Goal: Information Seeking & Learning: Learn about a topic

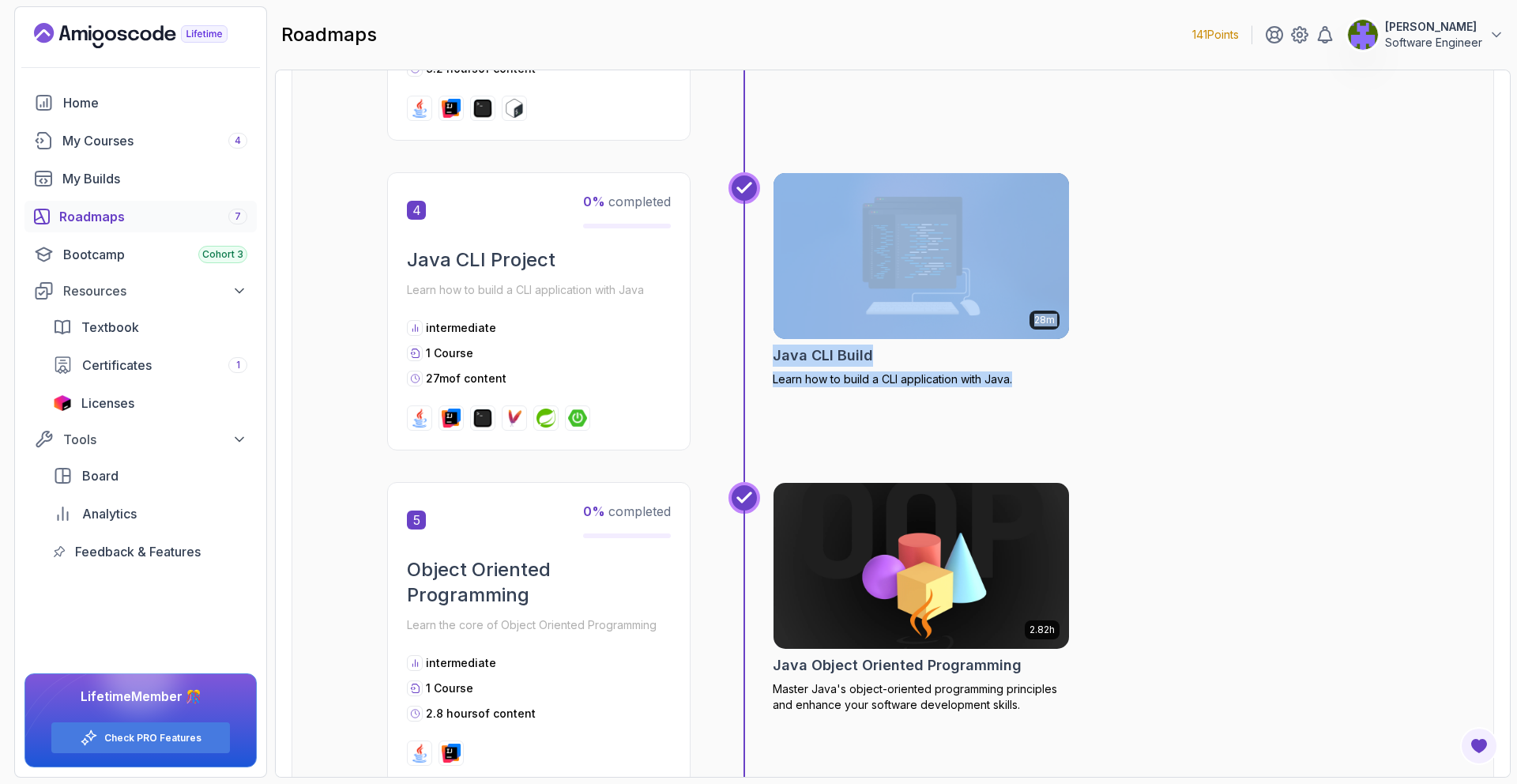
scroll to position [1187, 0]
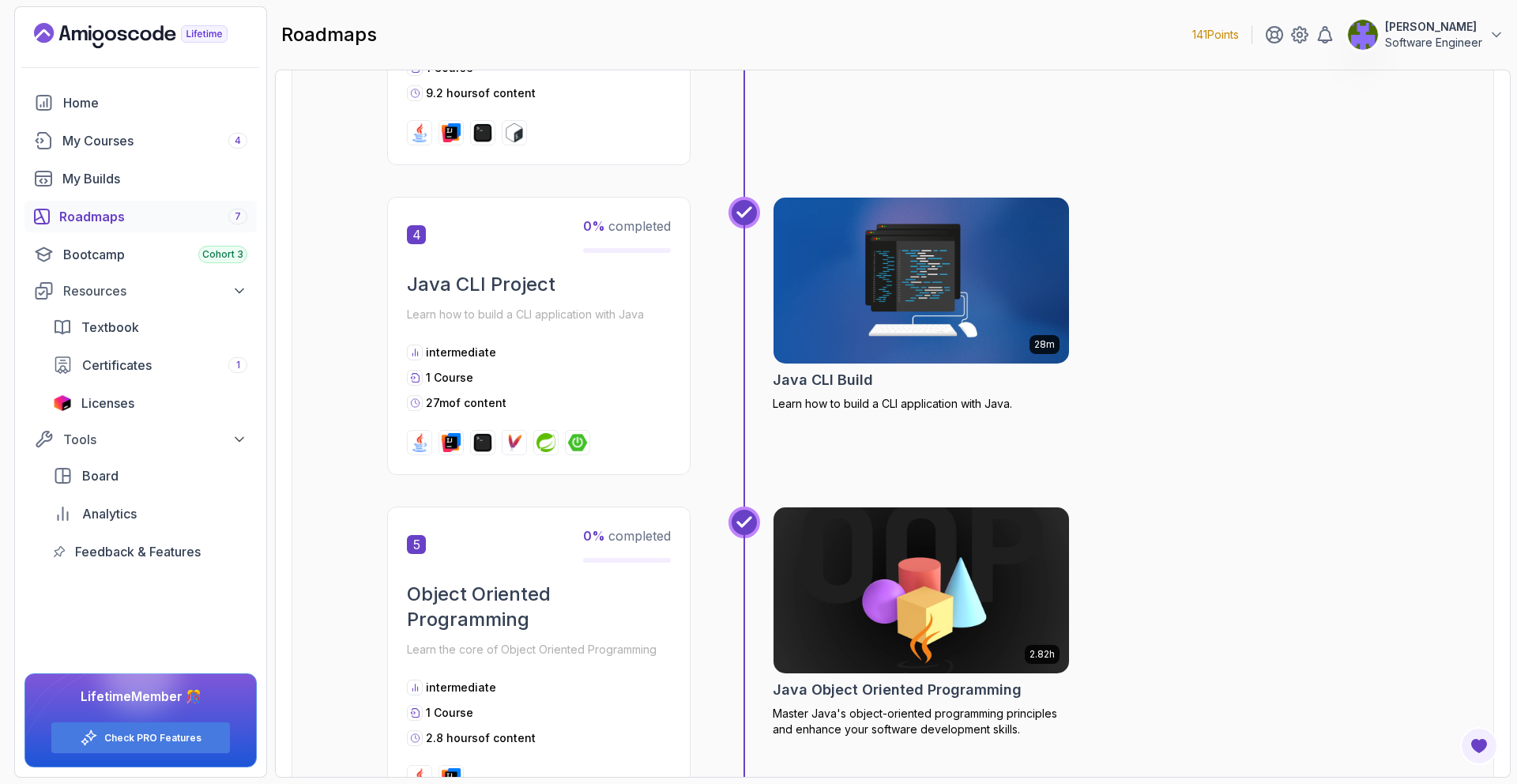
click at [620, 337] on div "4 0 % completed Java CLI Project Learn how to build a CLI application with Java…" at bounding box center [539, 335] width 303 height 278
click at [532, 322] on p "Learn how to build a CLI application with Java" at bounding box center [539, 314] width 264 height 22
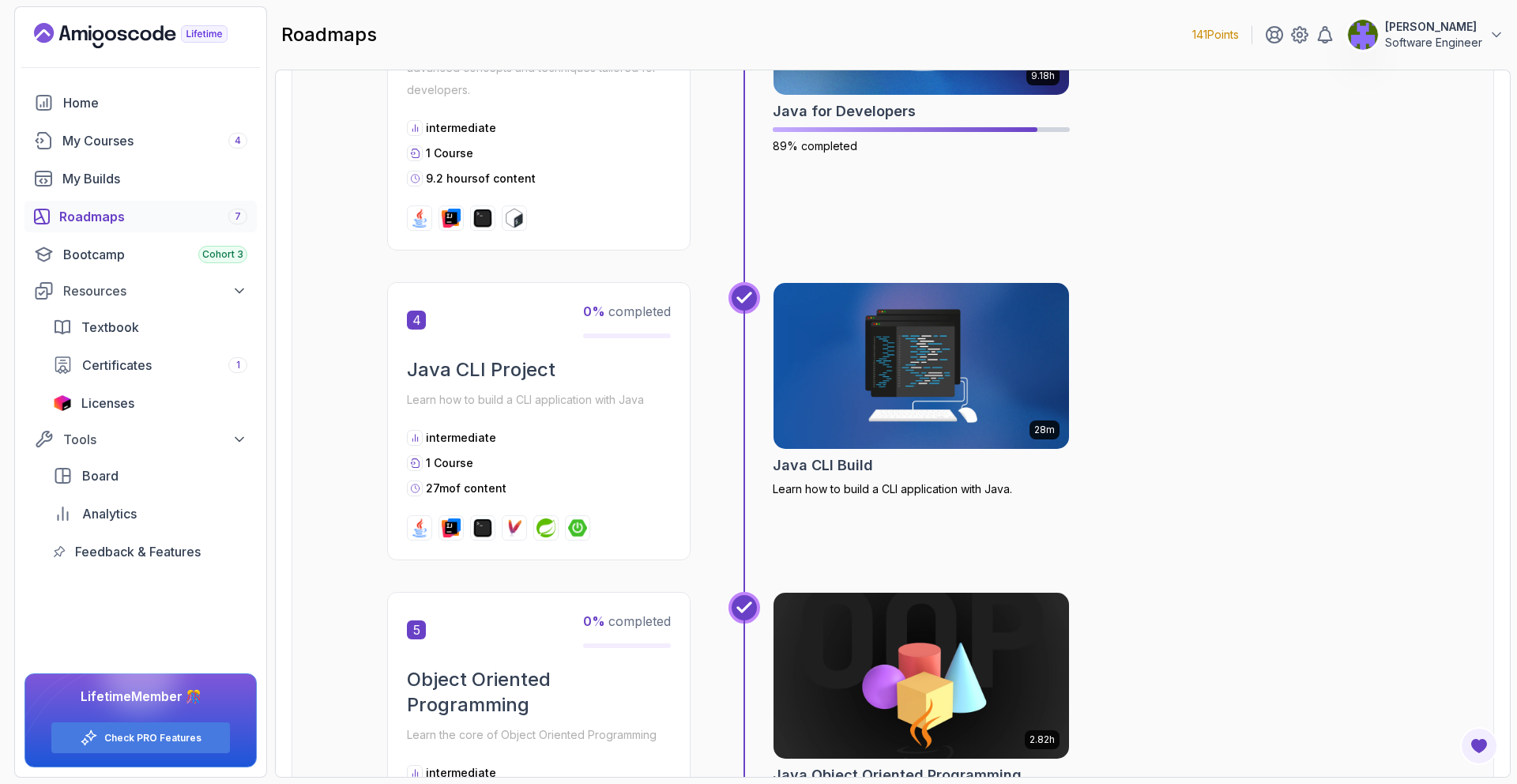
scroll to position [956, 0]
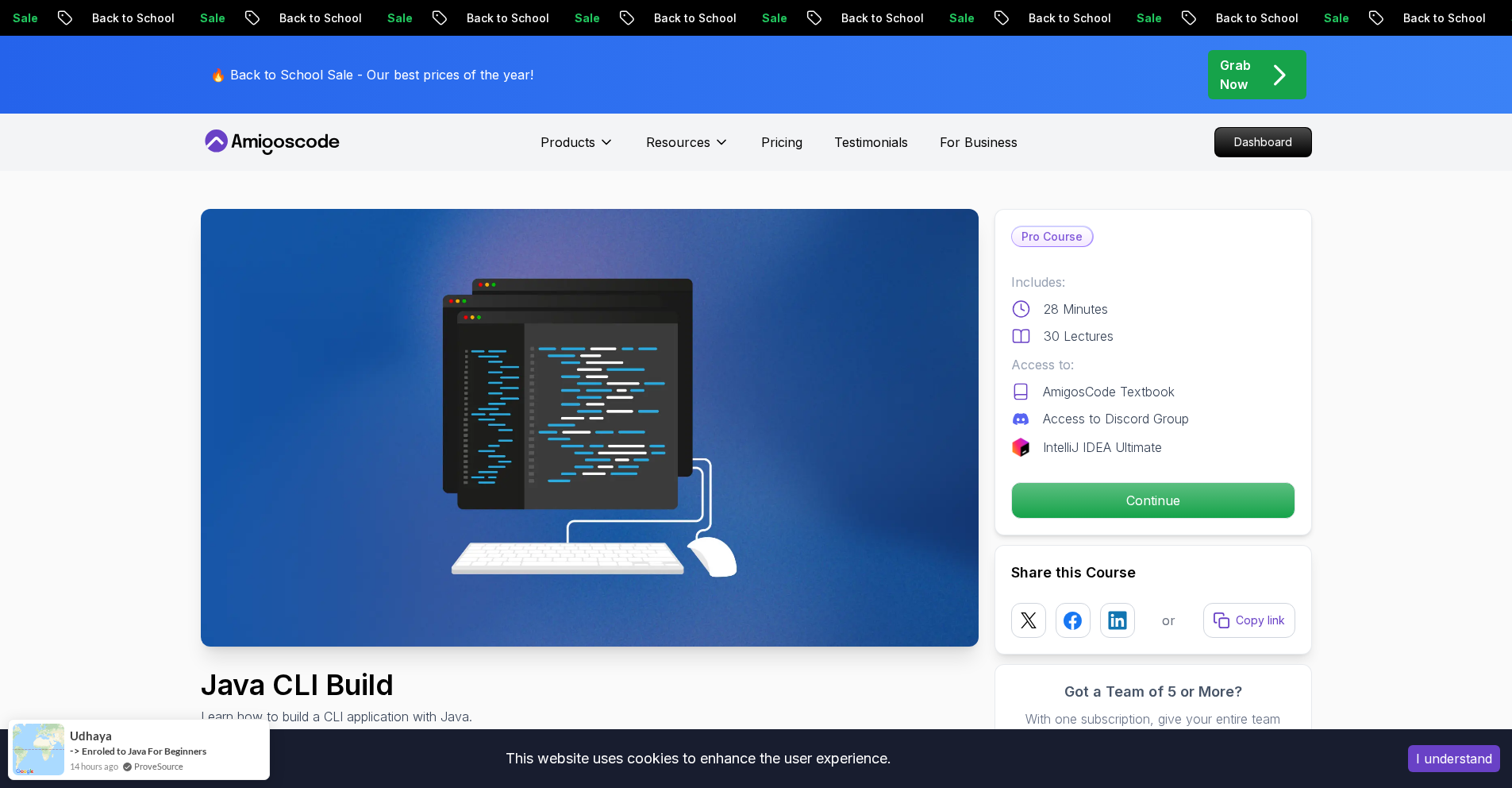
drag, startPoint x: 984, startPoint y: 272, endPoint x: 983, endPoint y: 281, distance: 9.1
click at [1088, 481] on div "Continue" at bounding box center [1154, 499] width 284 height 37
click at [1119, 494] on p "Continue" at bounding box center [1152, 499] width 268 height 33
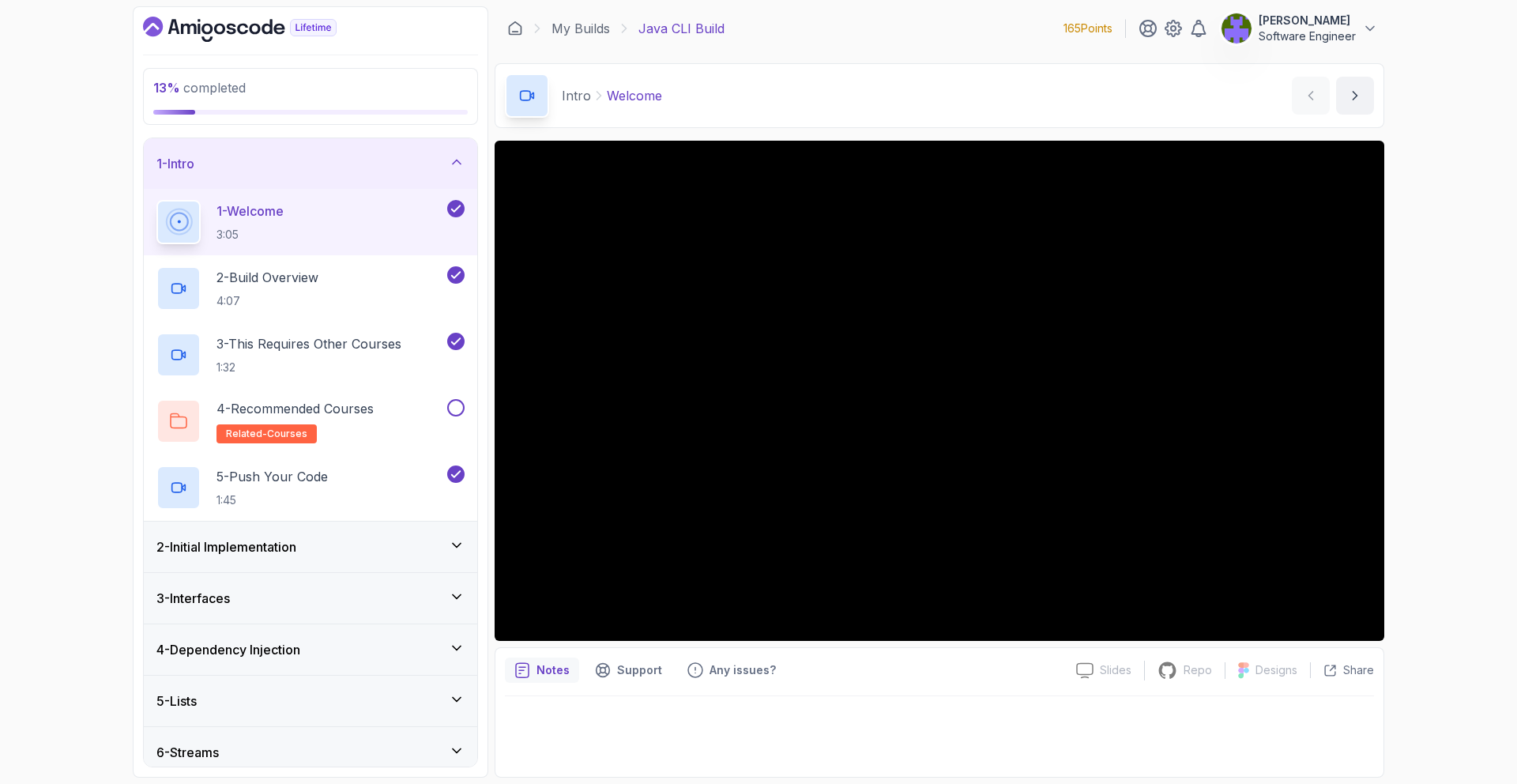
click at [426, 523] on div "2 - Initial Implementation" at bounding box center [311, 546] width 333 height 51
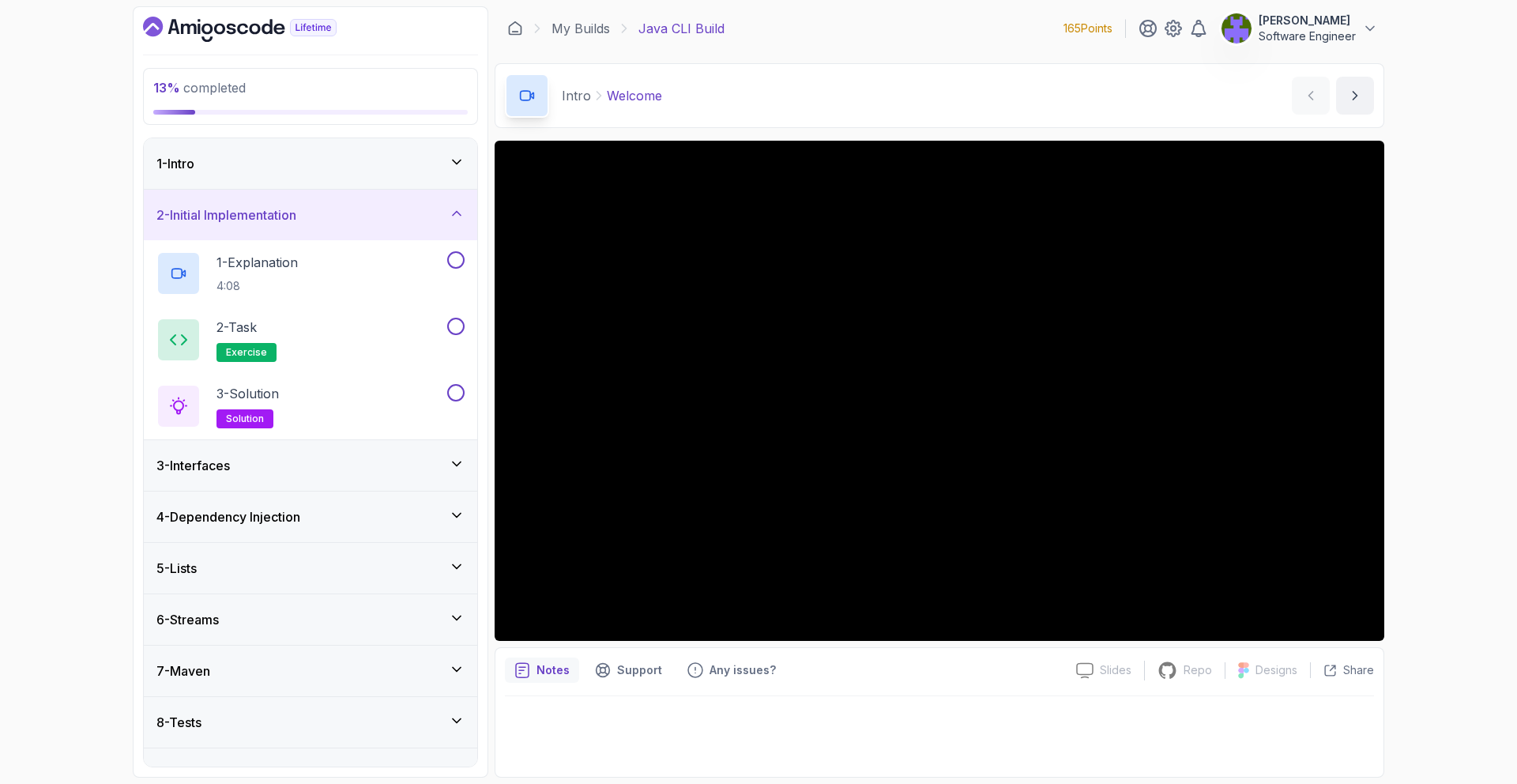
click at [446, 221] on div "2 - Initial Implementation" at bounding box center [310, 215] width 308 height 19
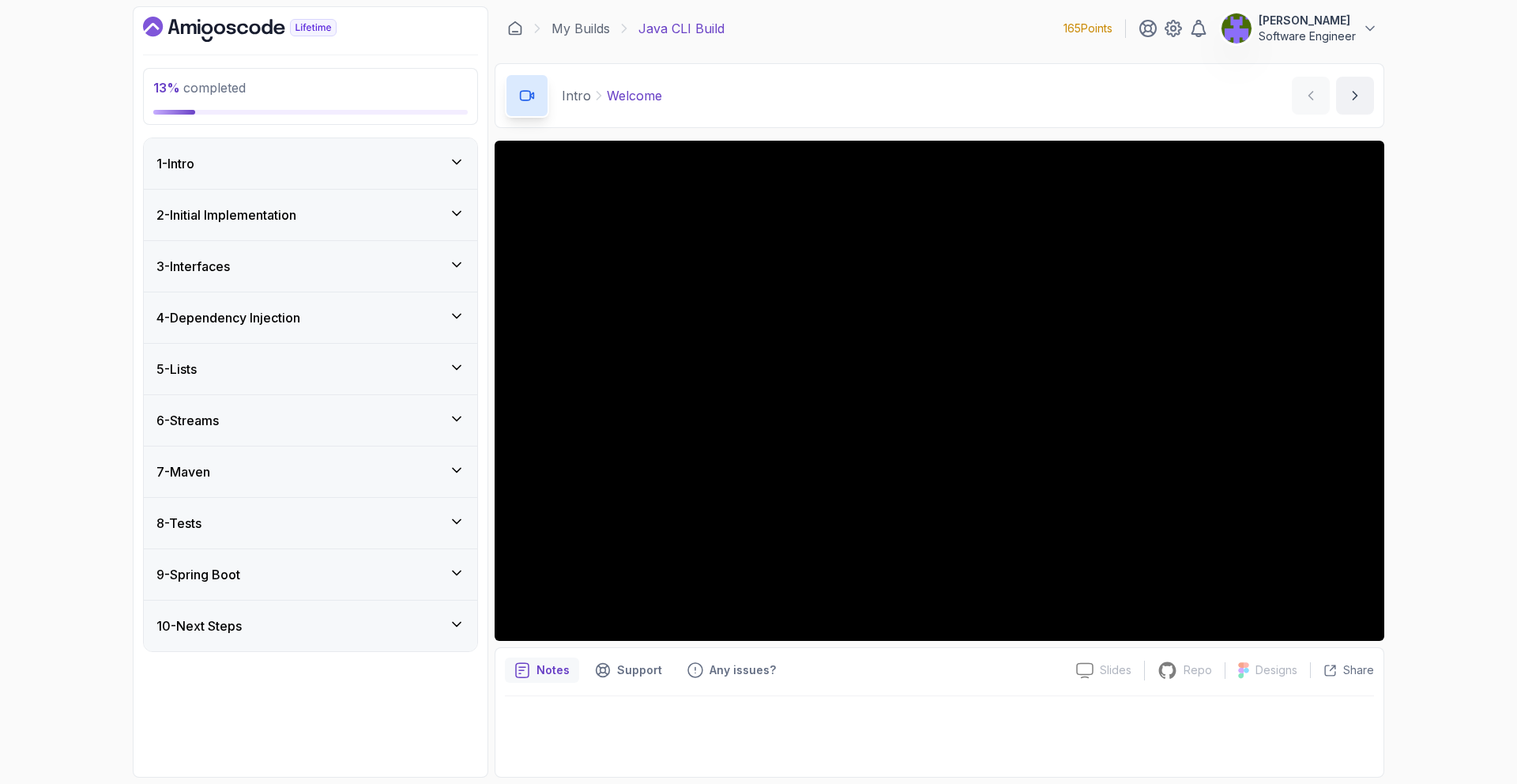
click at [445, 178] on div "1 - Intro" at bounding box center [311, 164] width 333 height 51
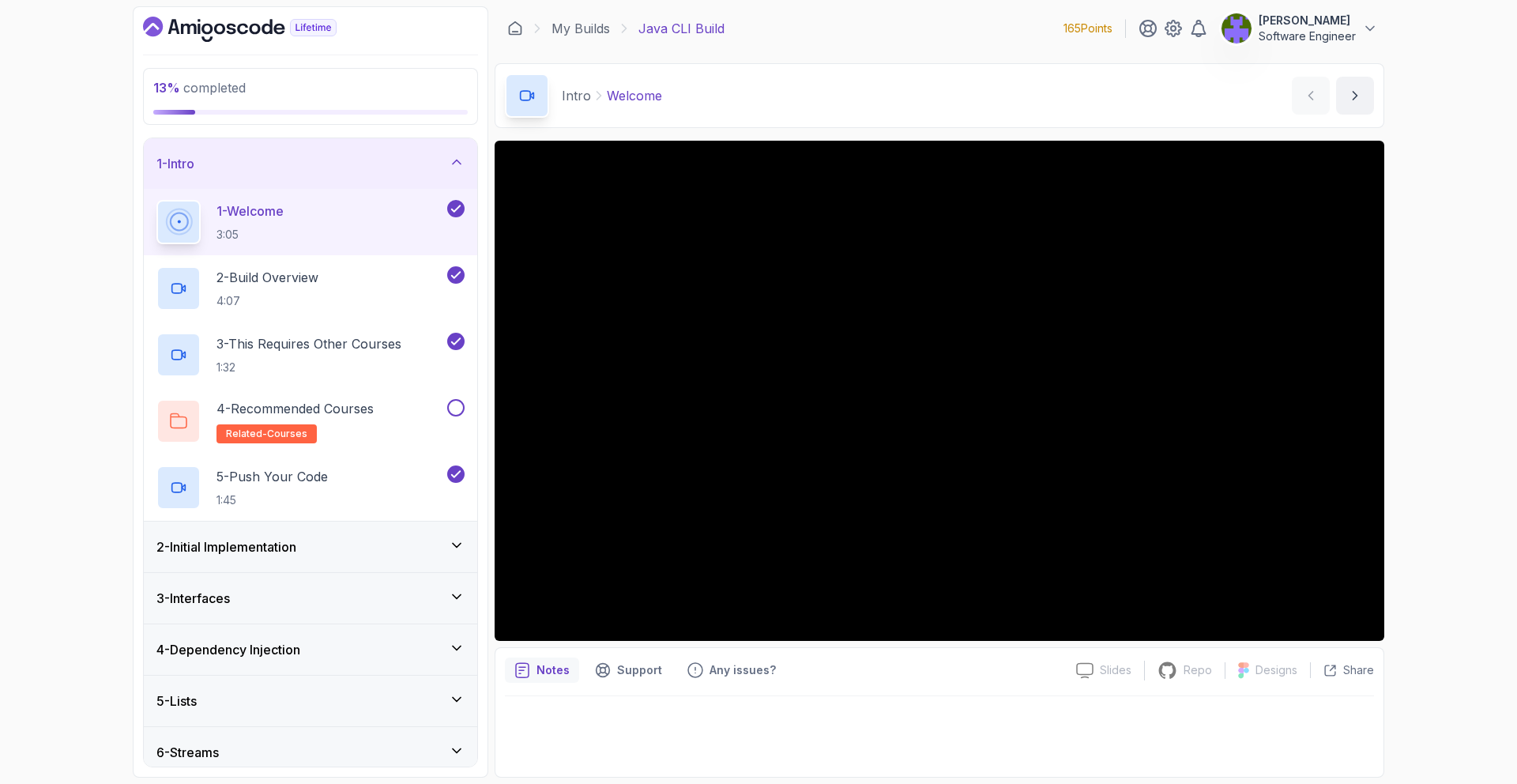
click at [1399, 68] on div "13 % completed 1 - Intro 1 - Welcome 3:05 2 - Build Overview 4:07 3 - This Requ…" at bounding box center [758, 392] width 1517 height 784
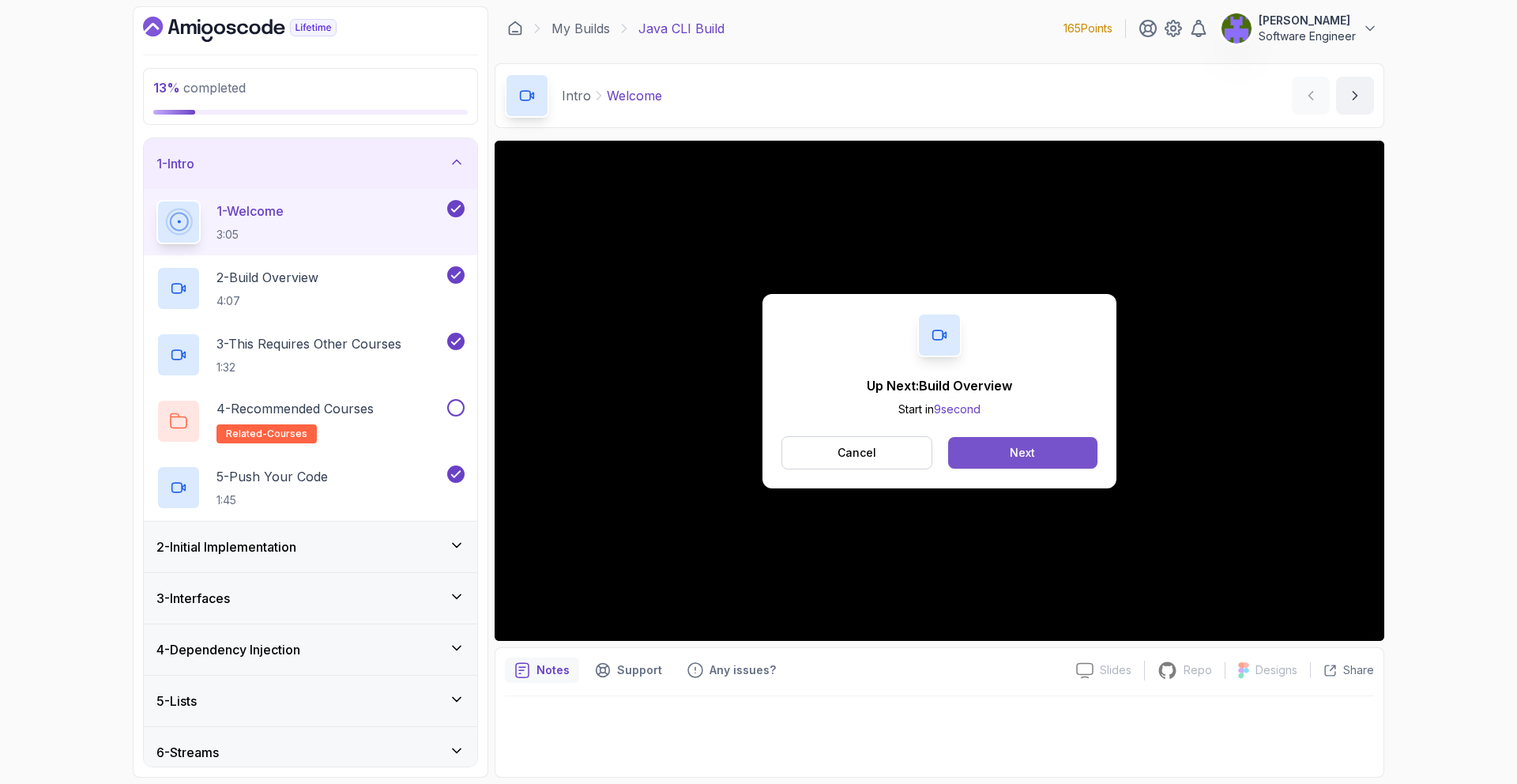
click at [1081, 456] on button "Next" at bounding box center [1023, 453] width 150 height 32
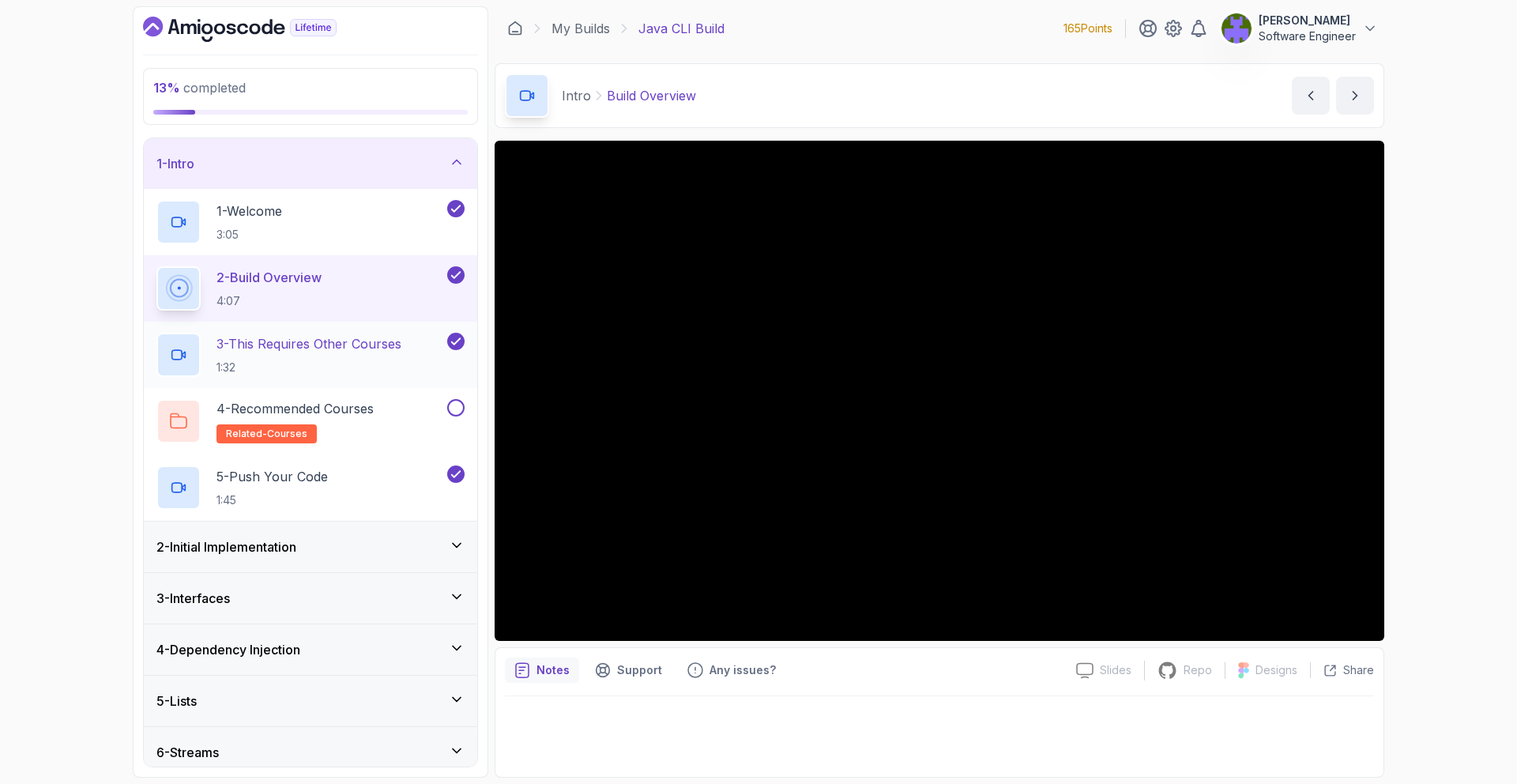
click at [453, 372] on button "3 - This Requires Other Courses 1:32" at bounding box center [310, 354] width 308 height 44
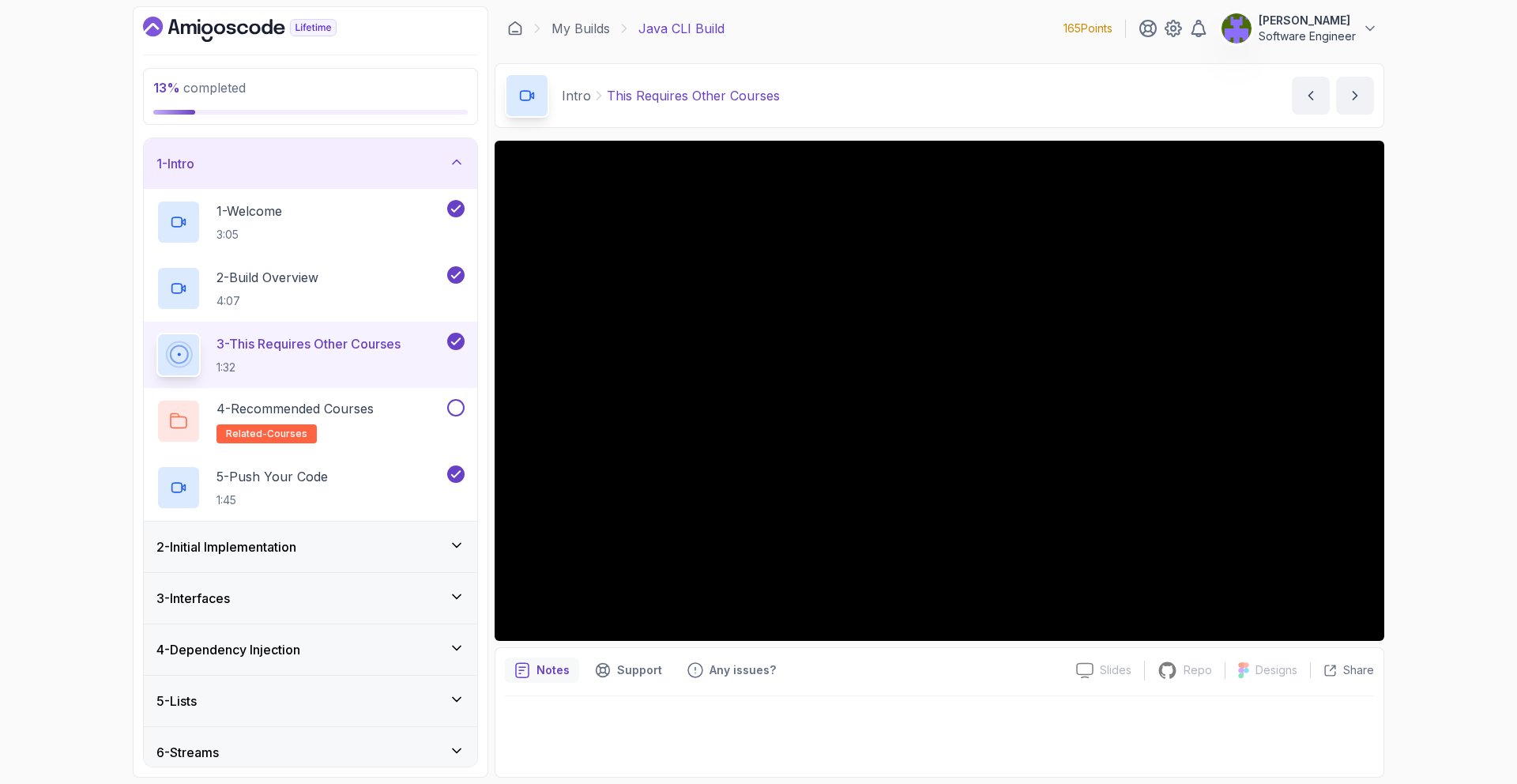
click at [429, 546] on div "2 - Initial Implementation" at bounding box center [310, 546] width 308 height 19
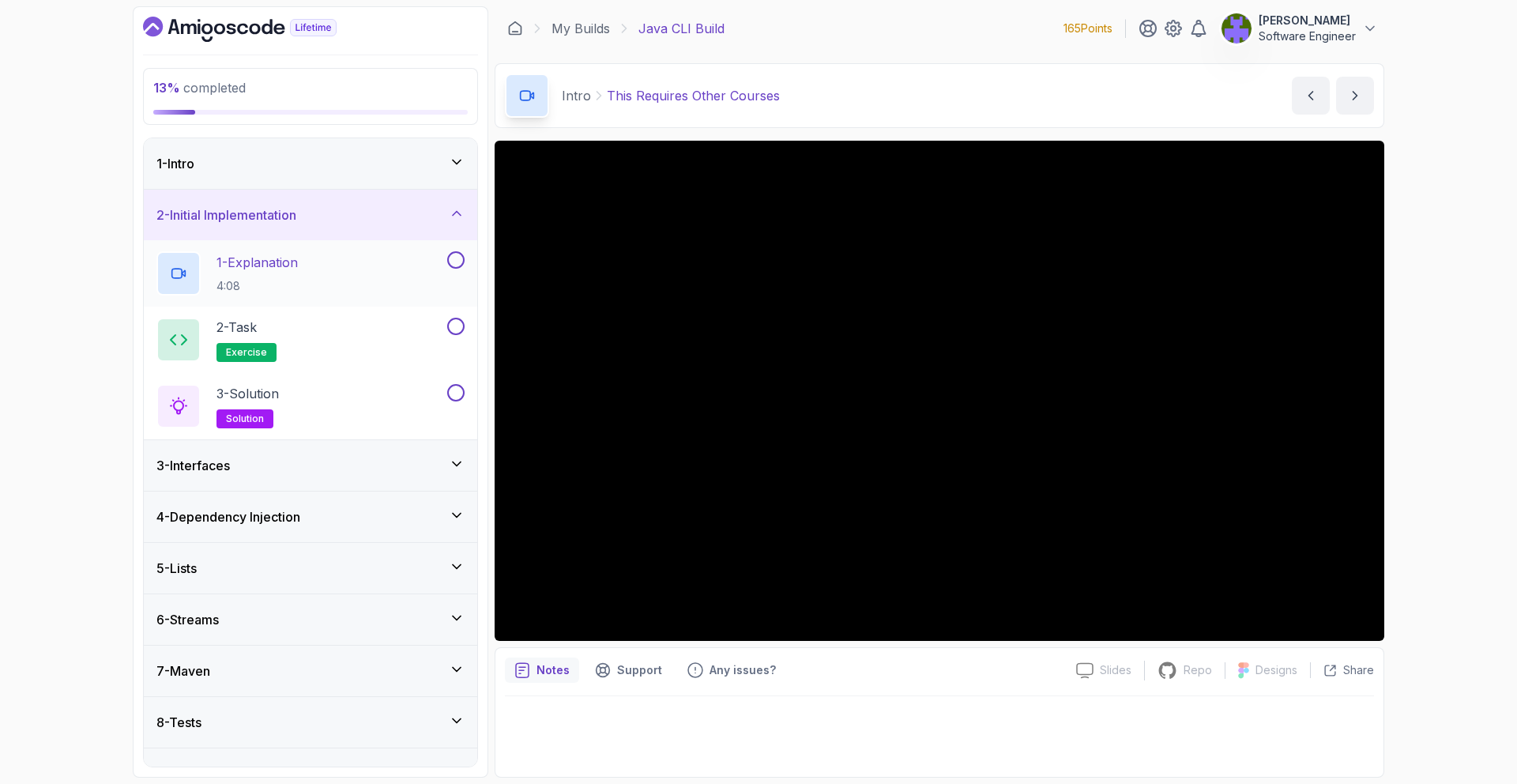
click at [440, 295] on div "1 - Explanation 4:08" at bounding box center [299, 272] width 287 height 44
click at [418, 357] on div "2 - Task exercise" at bounding box center [299, 339] width 287 height 44
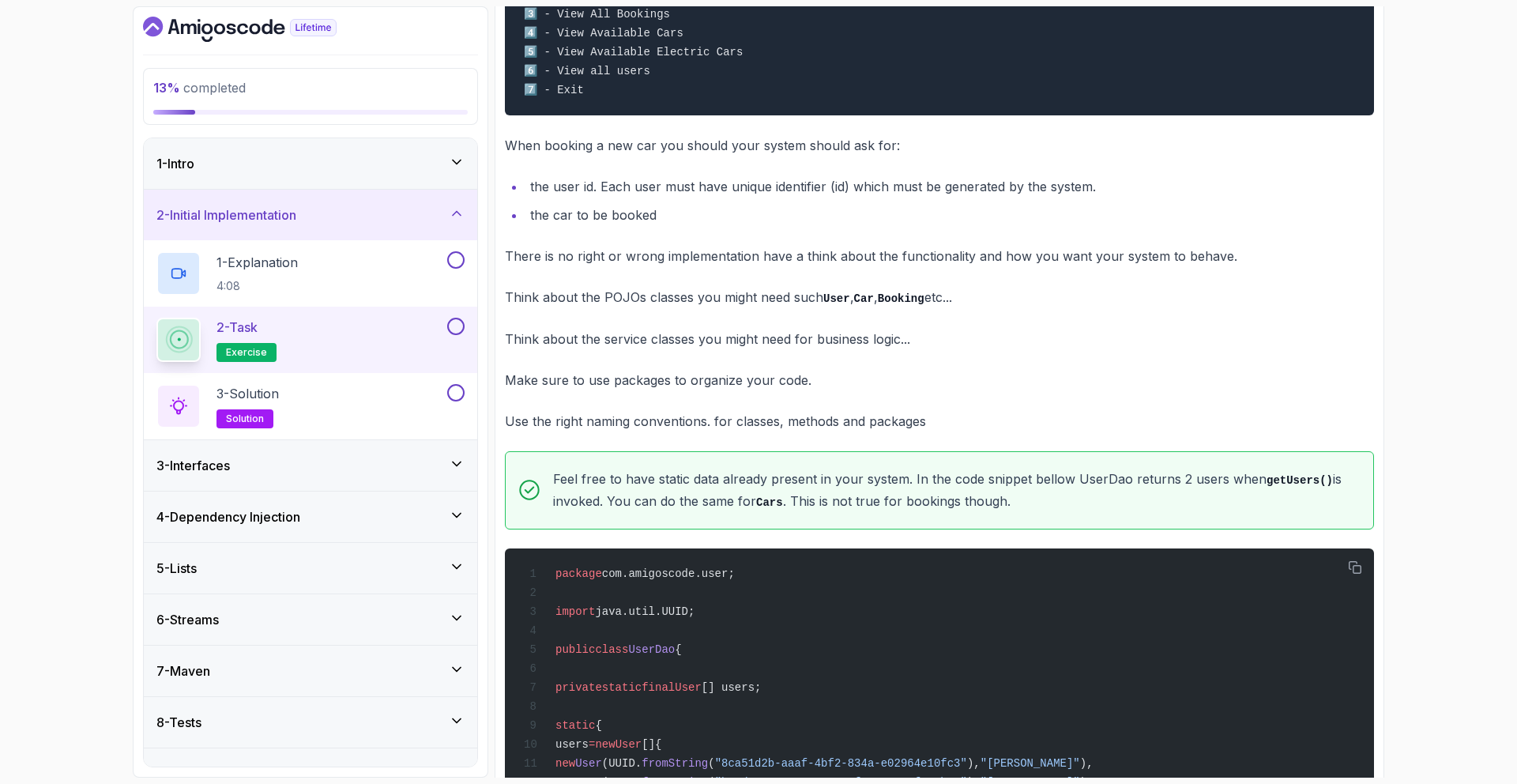
scroll to position [759, 0]
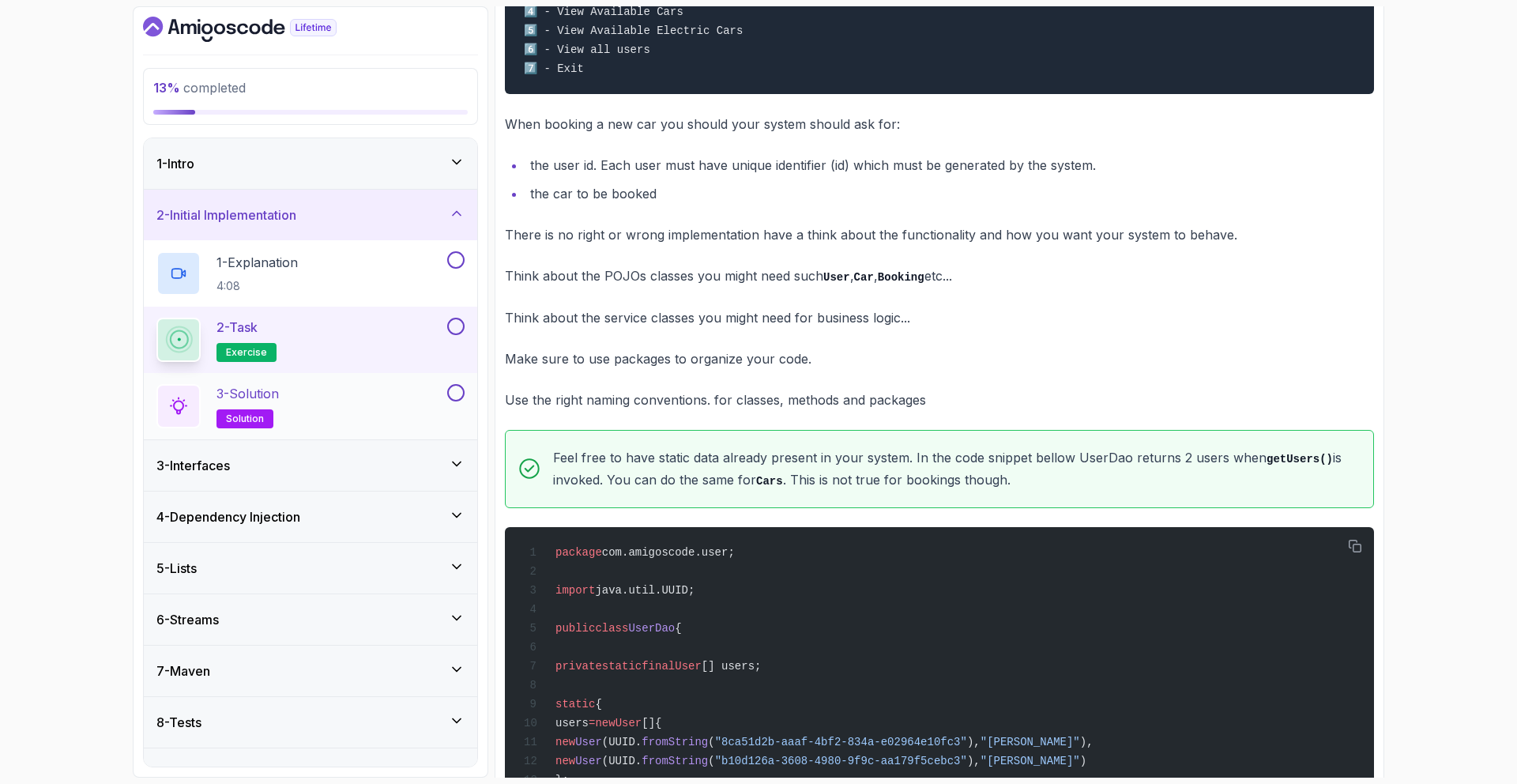
click at [412, 410] on div "3 - Solution solution" at bounding box center [299, 405] width 287 height 44
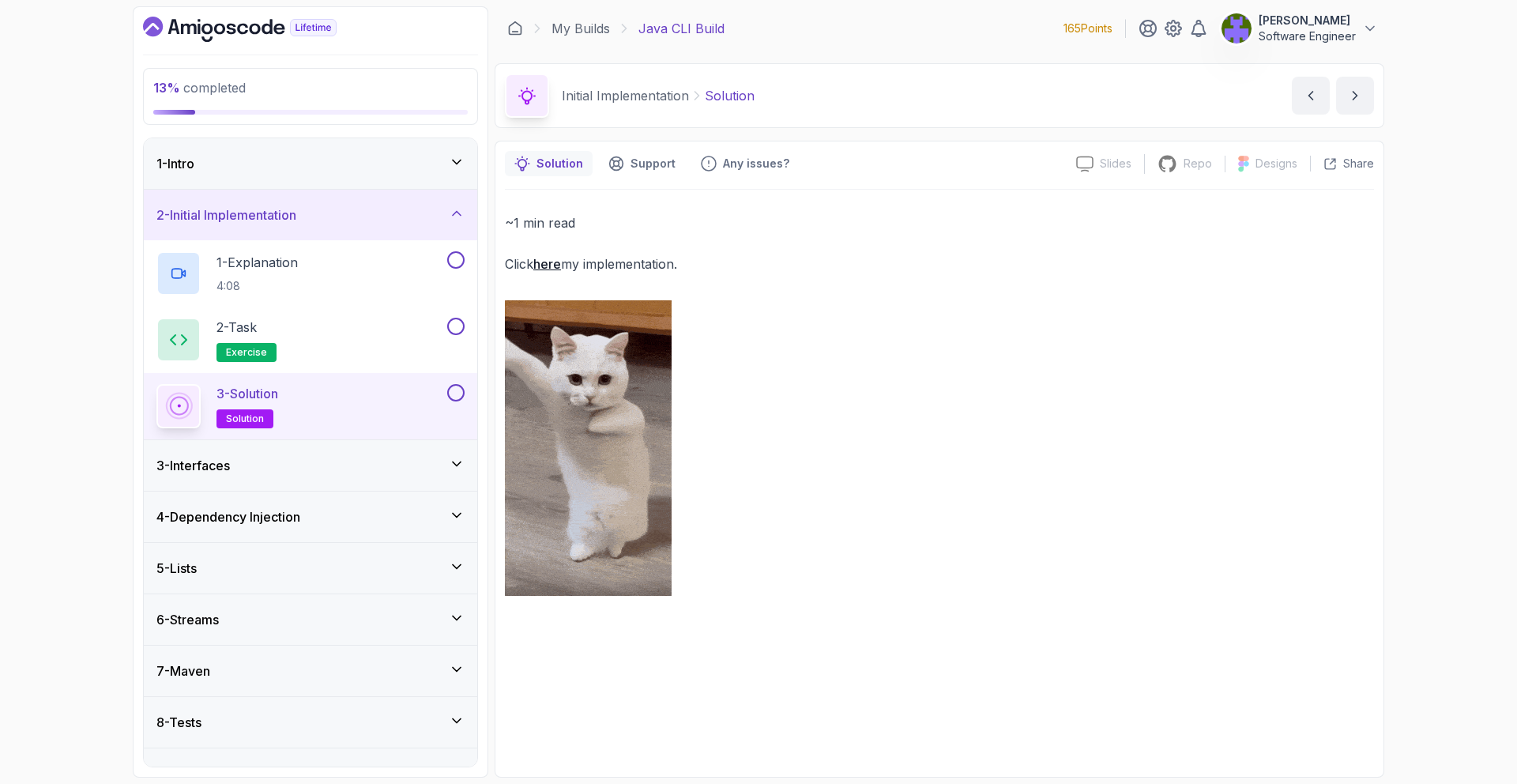
click at [558, 267] on link "here" at bounding box center [547, 264] width 28 height 16
